Goal: Find specific page/section: Find specific page/section

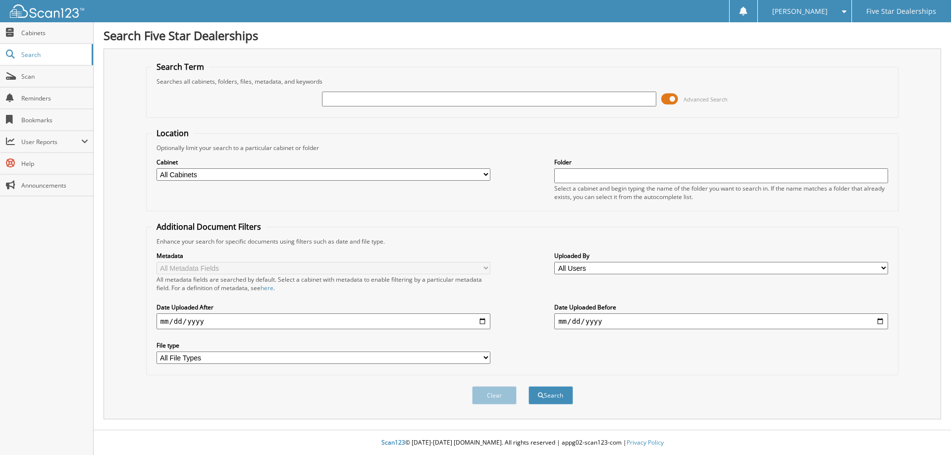
click at [375, 100] on input "text" at bounding box center [489, 99] width 334 height 15
type input "13893"
click at [559, 398] on button "Search" at bounding box center [550, 395] width 45 height 18
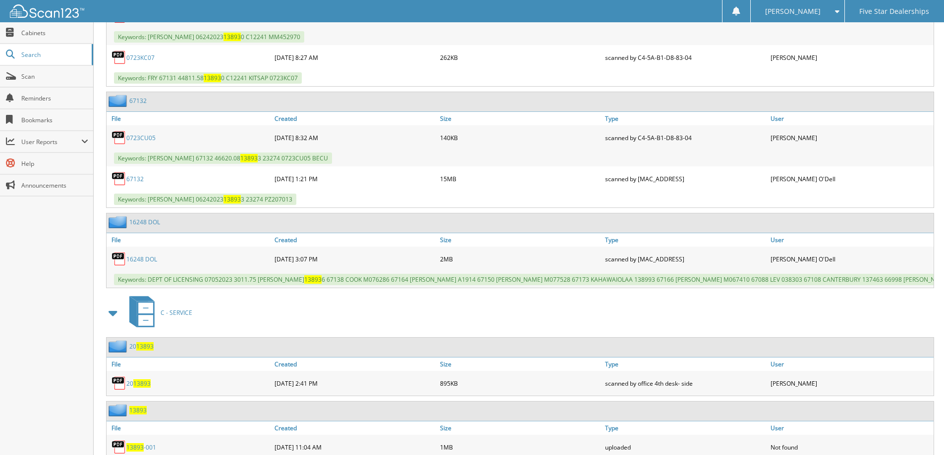
scroll to position [743, 0]
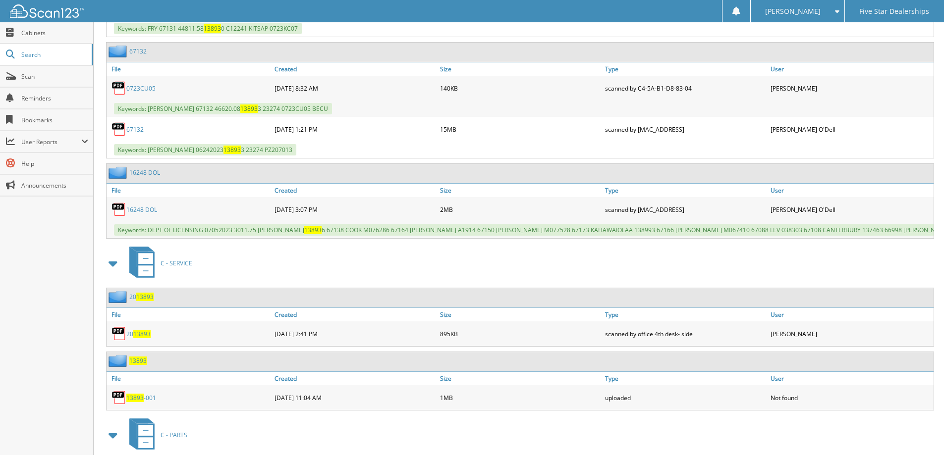
click at [140, 365] on span "13893" at bounding box center [137, 361] width 17 height 8
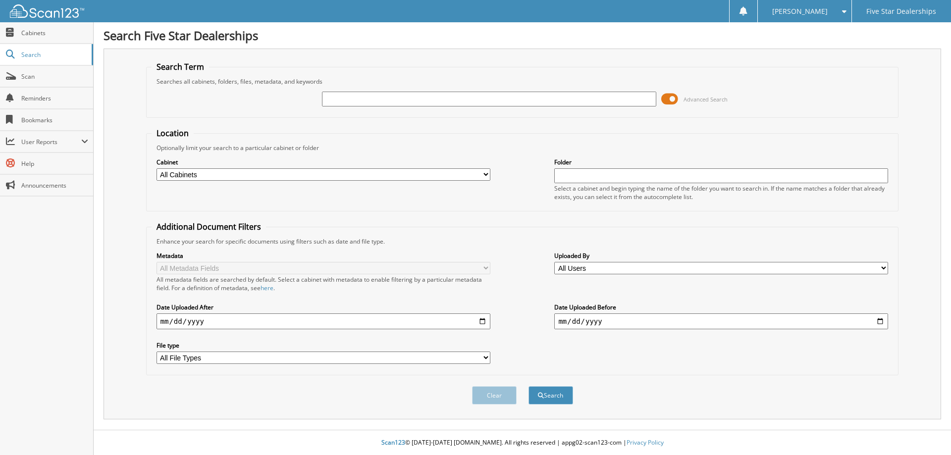
click at [374, 99] on input "text" at bounding box center [489, 99] width 334 height 15
type input "13893"
click at [551, 393] on button "Search" at bounding box center [550, 395] width 45 height 18
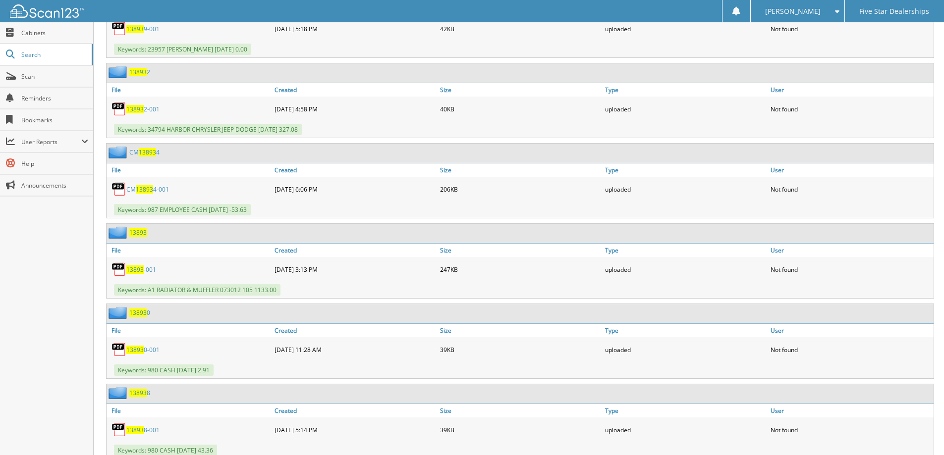
scroll to position [1337, 0]
